Goal: Transaction & Acquisition: Purchase product/service

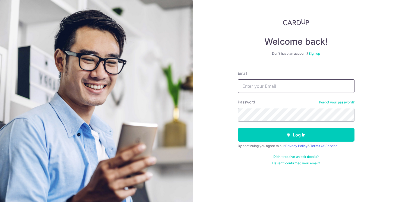
type input "[PERSON_NAME][EMAIL_ADDRESS][DOMAIN_NAME]"
click at [287, 142] on form "Email tiffany.owyc@gmail.com Password Forgot your password? Log in By continuin…" at bounding box center [296, 116] width 117 height 99
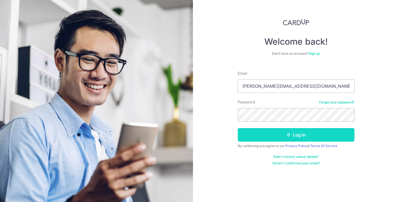
click at [286, 137] on button "Log in" at bounding box center [296, 135] width 117 height 14
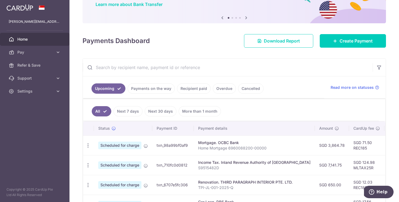
scroll to position [49, 0]
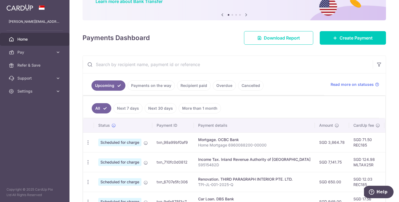
click at [162, 85] on link "Payments on the way" at bounding box center [151, 86] width 47 height 10
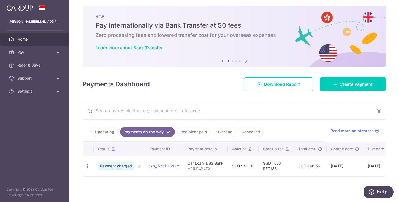
scroll to position [3, 0]
click at [187, 131] on link "Recipient paid" at bounding box center [194, 132] width 34 height 10
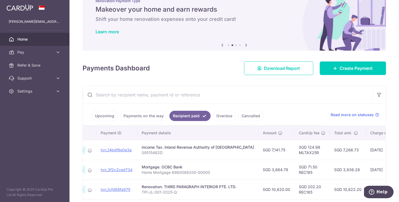
scroll to position [0, 43]
click at [150, 115] on link "Payments on the way" at bounding box center [143, 116] width 47 height 10
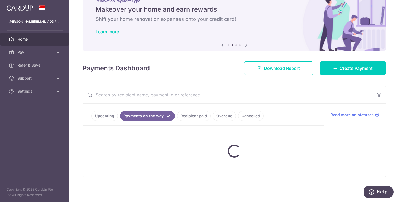
scroll to position [3, 0]
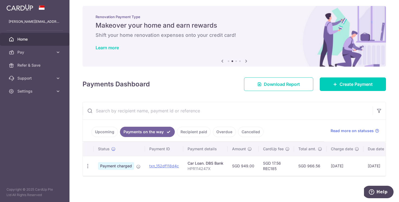
click at [105, 128] on link "Upcoming" at bounding box center [104, 132] width 26 height 10
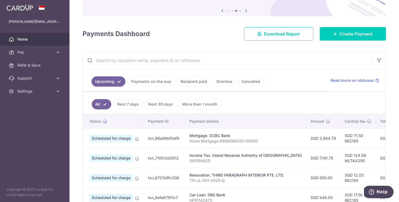
scroll to position [0, 0]
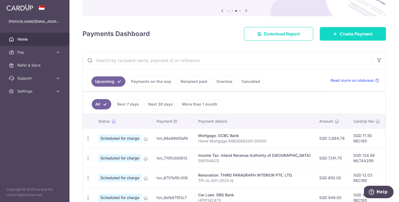
click at [343, 34] on span "Create Payment" at bounding box center [356, 34] width 33 height 7
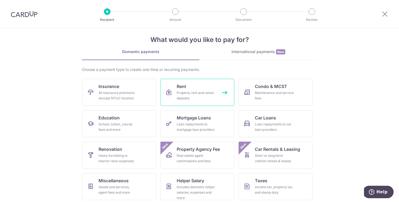
scroll to position [8, 0]
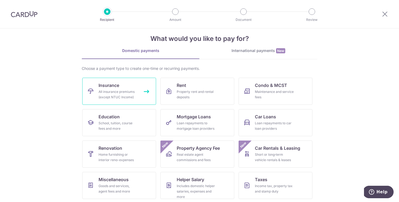
click at [127, 93] on div "All insurance premiums (except NTUC Income)" at bounding box center [118, 94] width 39 height 11
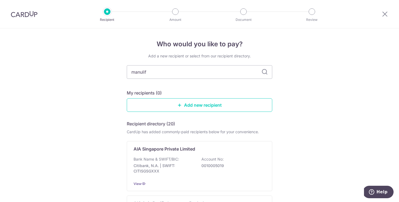
type input "manulife"
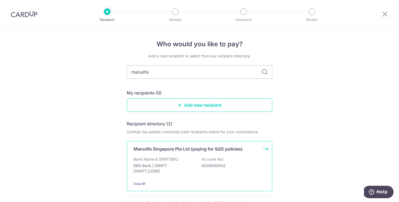
click at [185, 163] on div "Bank Name & SWIFT/BIC: DBS Bank | SWIFT: DBSSSGSGXXX Account No: 0039009542" at bounding box center [200, 167] width 132 height 20
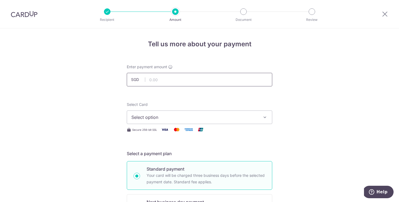
click at [177, 79] on input "text" at bounding box center [199, 80] width 145 height 14
type input "10,000.00"
click at [221, 103] on div "Select Card Select option Add credit card Your Cards **** 8377 **** 4427" at bounding box center [199, 113] width 145 height 22
click at [217, 113] on button "Select option" at bounding box center [199, 118] width 145 height 14
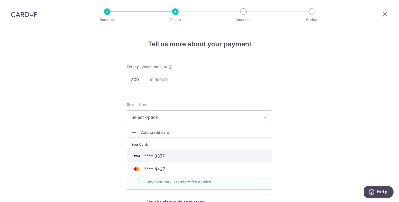
click at [201, 154] on span "**** 8377" at bounding box center [199, 156] width 136 height 7
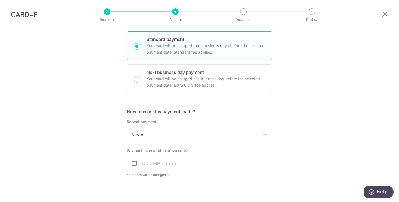
scroll to position [140, 0]
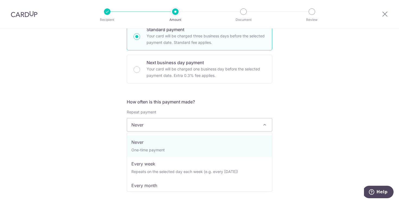
click at [182, 122] on span "Never" at bounding box center [199, 125] width 145 height 13
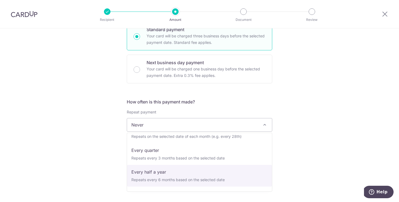
scroll to position [76, 0]
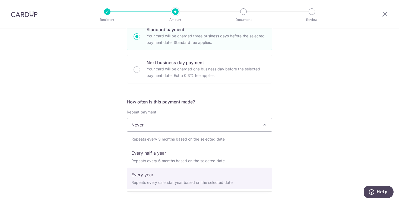
select select "6"
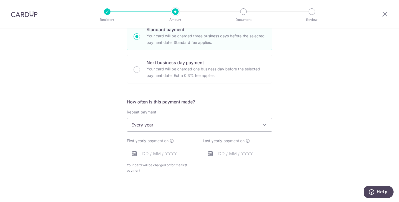
click at [144, 155] on input "text" at bounding box center [161, 154] width 69 height 14
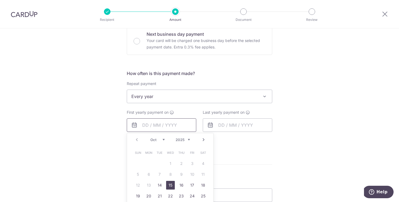
scroll to position [185, 0]
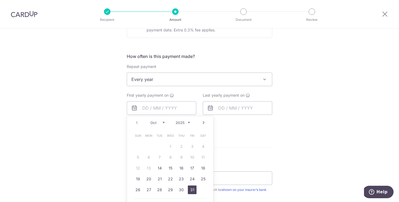
click at [192, 190] on link "31" at bounding box center [192, 190] width 9 height 9
type input "31/10/2025"
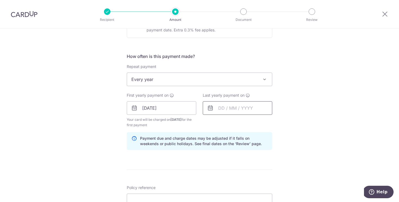
click at [221, 106] on input "text" at bounding box center [237, 109] width 69 height 14
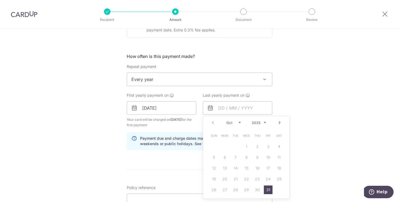
click at [263, 123] on select "2025 2026 2027 2028 2029 2030 2031 2032 2033 2034 2035" at bounding box center [259, 123] width 14 height 4
click at [278, 191] on link "31" at bounding box center [279, 190] width 9 height 9
type input "31/10/2026"
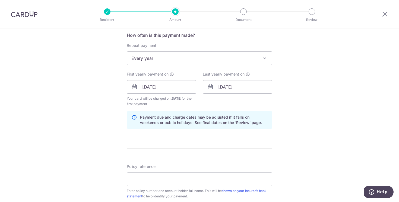
scroll to position [207, 0]
click at [159, 182] on input "Policy reference" at bounding box center [199, 179] width 145 height 14
